Goal: Transaction & Acquisition: Download file/media

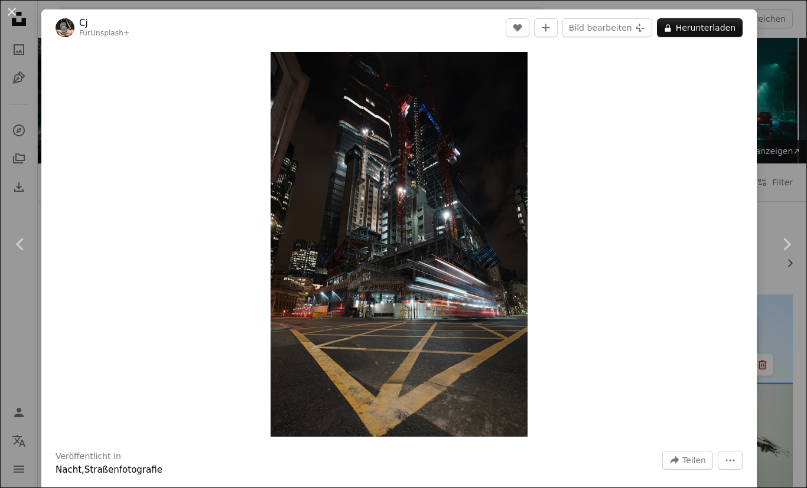
scroll to position [3153, 0]
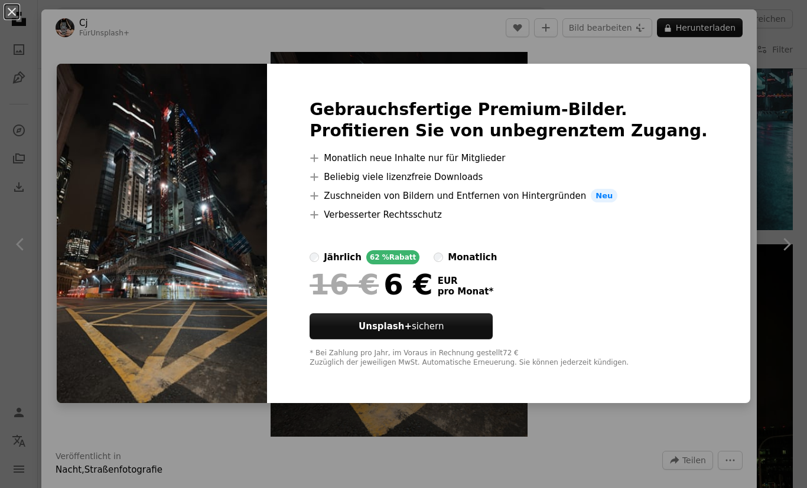
click at [709, 32] on div "An X shape Gebrauchsfertige Premium-Bilder. Profitieren Sie von unbegrenztem Zu…" at bounding box center [403, 244] width 807 height 488
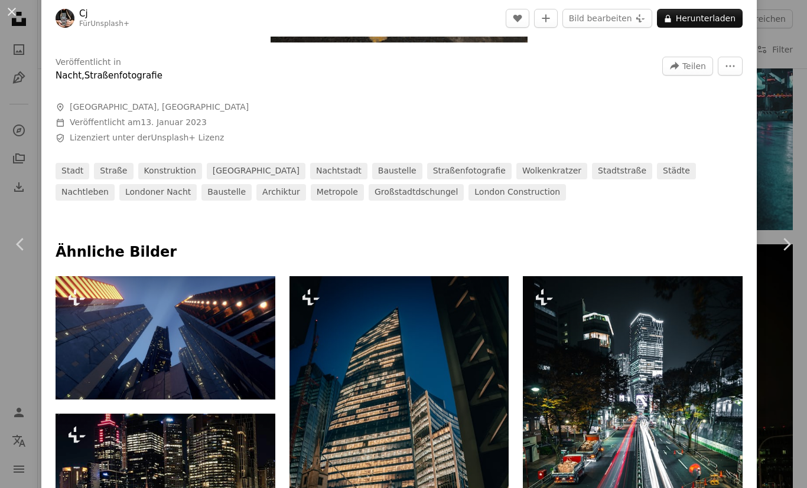
scroll to position [393, 0]
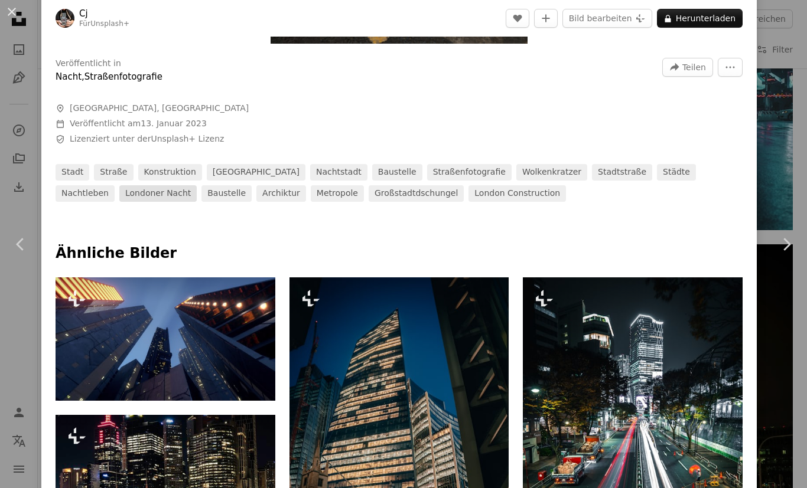
click at [197, 202] on link "Londoner Nacht" at bounding box center [157, 193] width 77 height 17
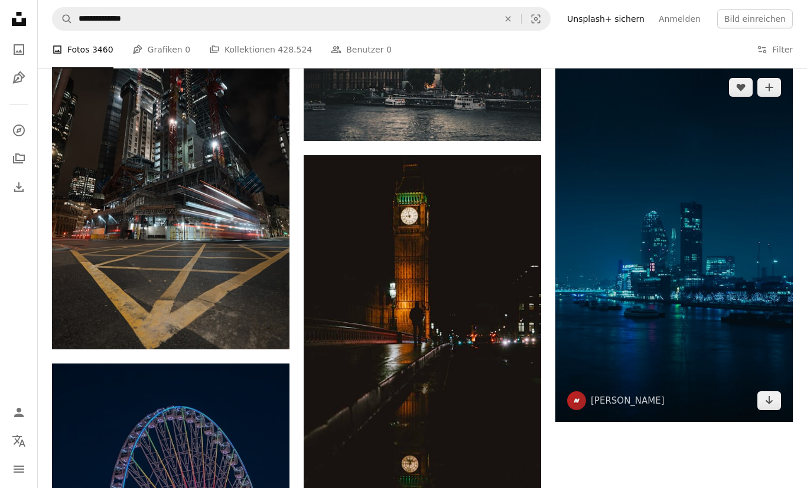
scroll to position [1506, 0]
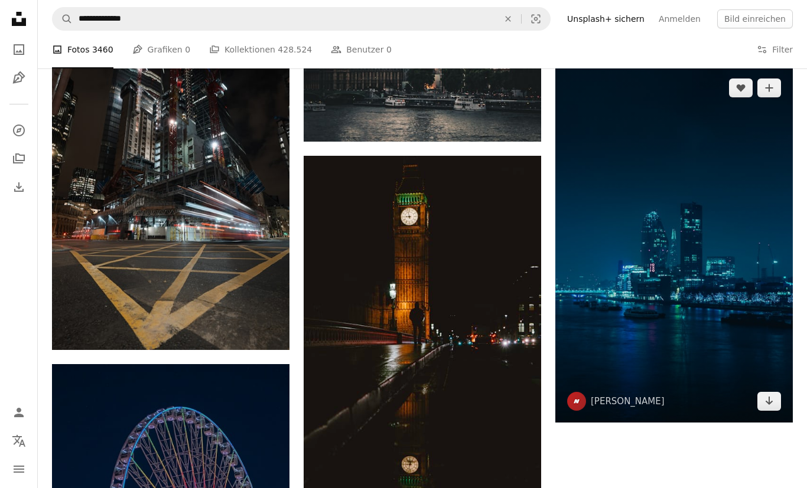
click at [743, 359] on img at bounding box center [673, 245] width 237 height 356
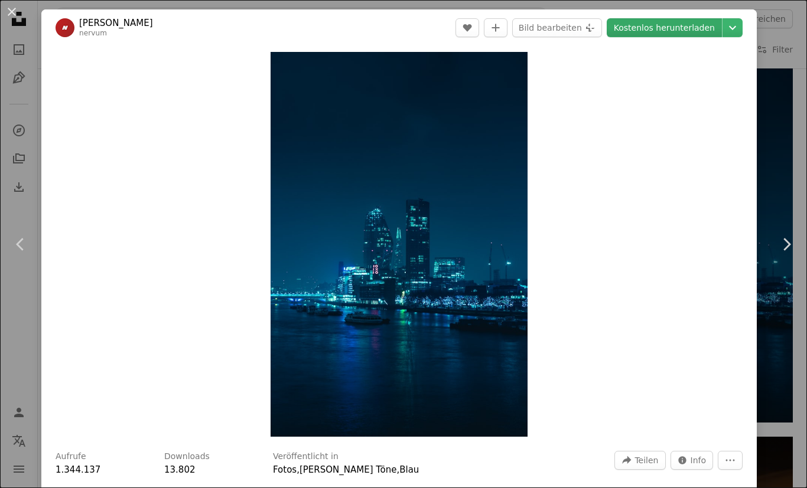
click at [673, 28] on link "Kostenlos herunterladen" at bounding box center [664, 27] width 115 height 19
